Goal: Information Seeking & Learning: Learn about a topic

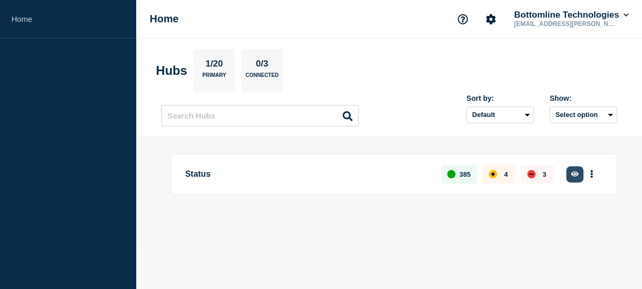
click at [570, 177] on button "button" at bounding box center [574, 174] width 17 height 16
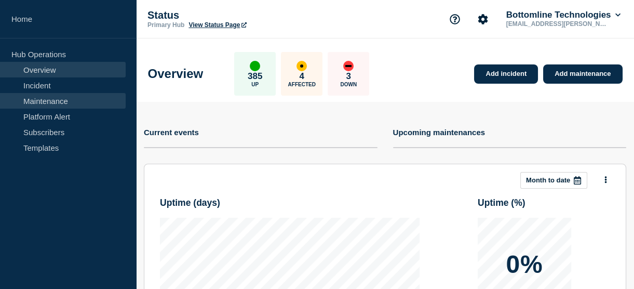
click at [50, 99] on link "Maintenance" at bounding box center [63, 101] width 126 height 16
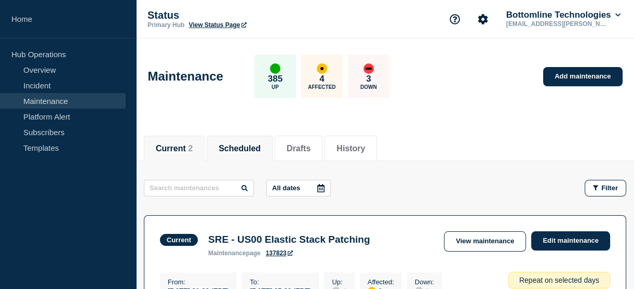
click at [261, 149] on button "Scheduled" at bounding box center [240, 148] width 42 height 9
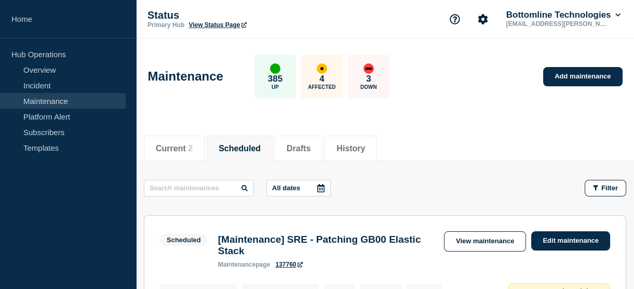
click at [322, 187] on icon at bounding box center [320, 188] width 7 height 8
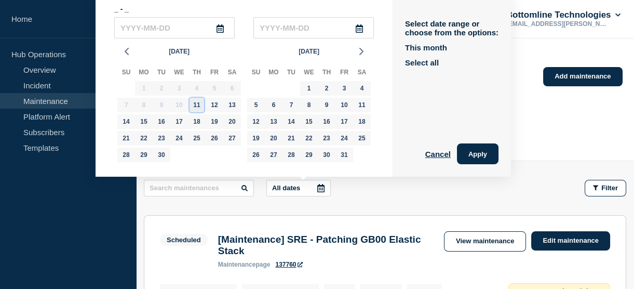
click at [199, 102] on div "11" at bounding box center [197, 105] width 15 height 15
type input "2025-09-11"
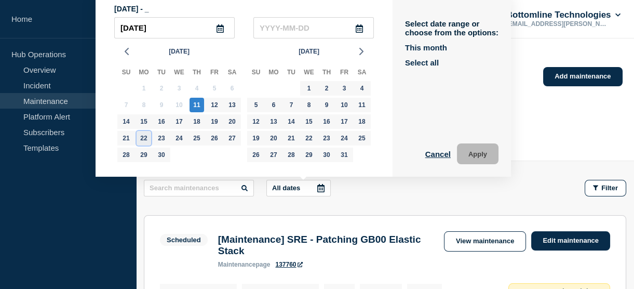
click at [148, 136] on div "22" at bounding box center [144, 138] width 15 height 15
type input "2025-09-22"
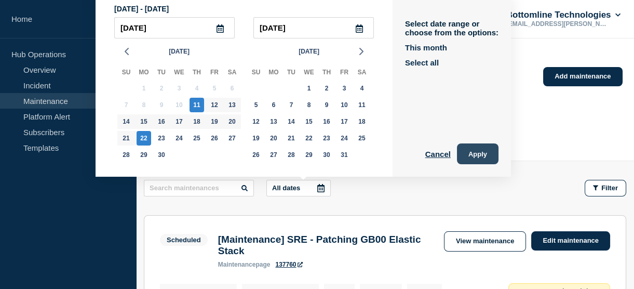
click at [470, 151] on button "Apply" at bounding box center [478, 153] width 42 height 21
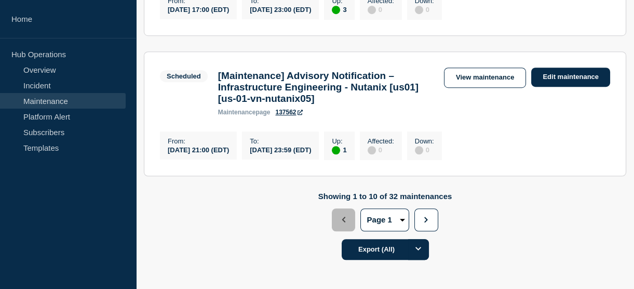
scroll to position [1496, 0]
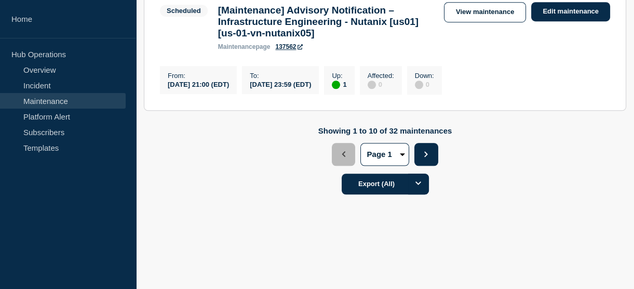
click at [426, 151] on button "Next" at bounding box center [426, 154] width 23 height 23
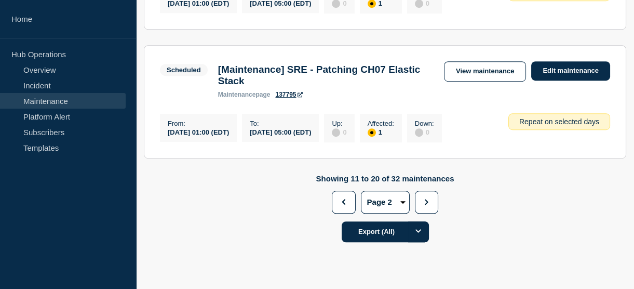
scroll to position [1428, 0]
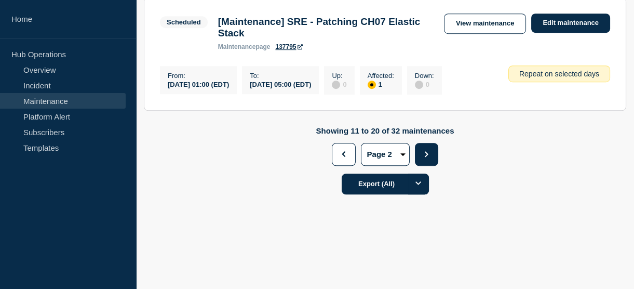
click at [421, 155] on button "Next" at bounding box center [426, 154] width 23 height 23
select select "3"
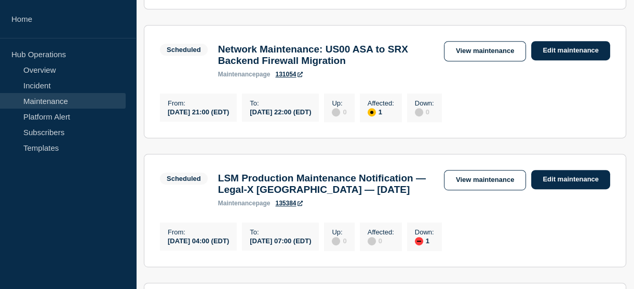
scroll to position [1036, 0]
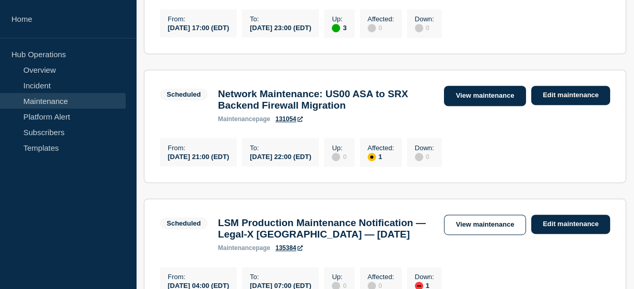
click at [469, 106] on link "View maintenance" at bounding box center [485, 96] width 82 height 20
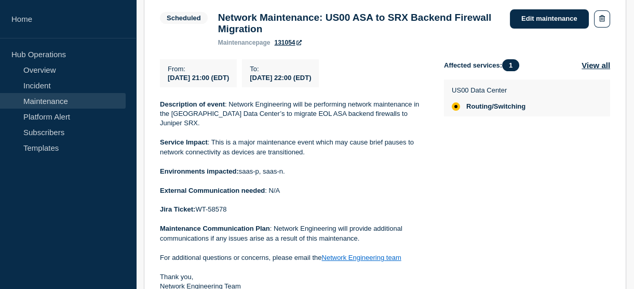
scroll to position [219, 0]
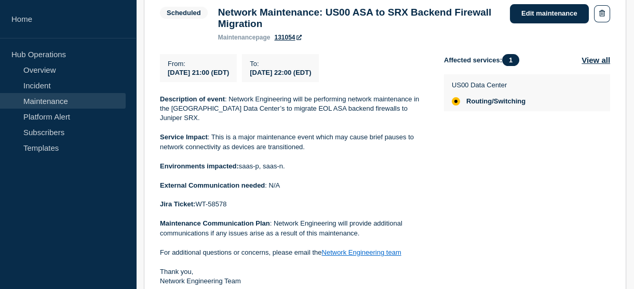
click at [323, 28] on h3 "Network Maintenance: US00 ASA to SRX Backend Firewall Migration" at bounding box center [359, 18] width 282 height 23
click at [55, 102] on link "Maintenance" at bounding box center [63, 101] width 126 height 16
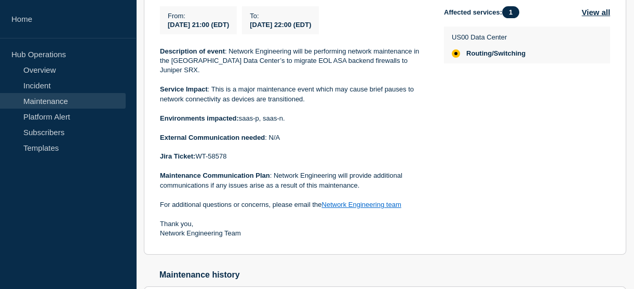
scroll to position [270, 0]
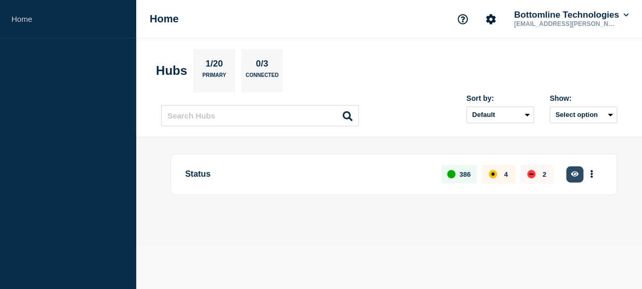
click at [570, 172] on icon "button" at bounding box center [574, 173] width 8 height 7
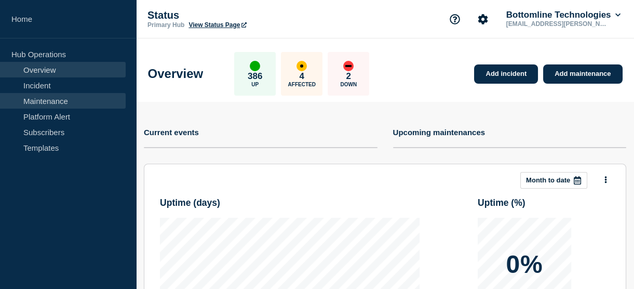
click at [47, 103] on link "Maintenance" at bounding box center [63, 101] width 126 height 16
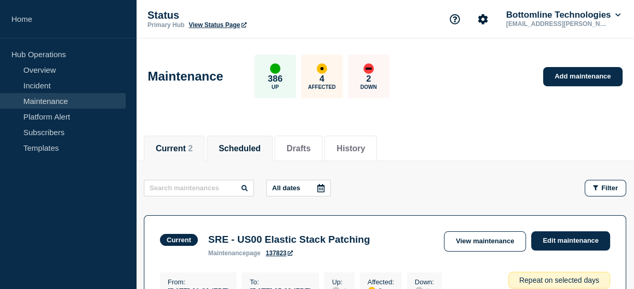
click at [249, 151] on button "Scheduled" at bounding box center [240, 148] width 42 height 9
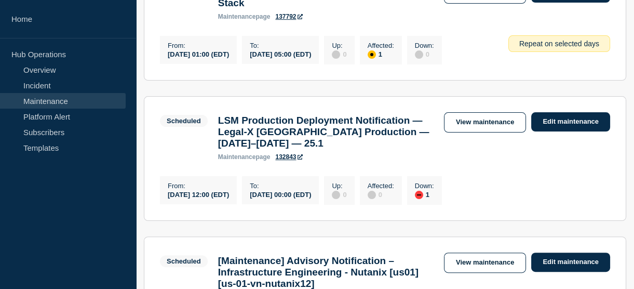
scroll to position [652, 0]
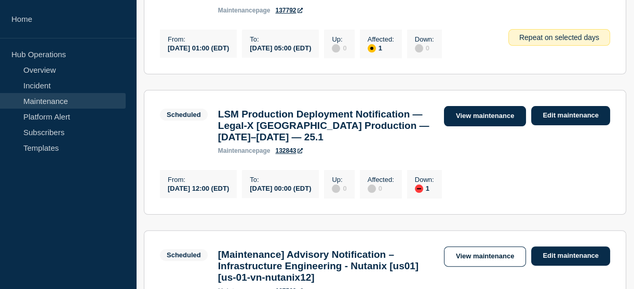
click at [476, 117] on link "View maintenance" at bounding box center [485, 116] width 82 height 20
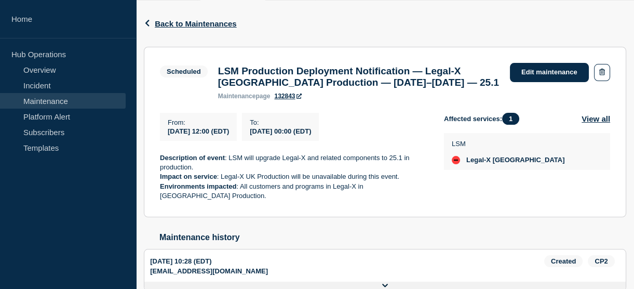
scroll to position [176, 0]
